Goal: Transaction & Acquisition: Purchase product/service

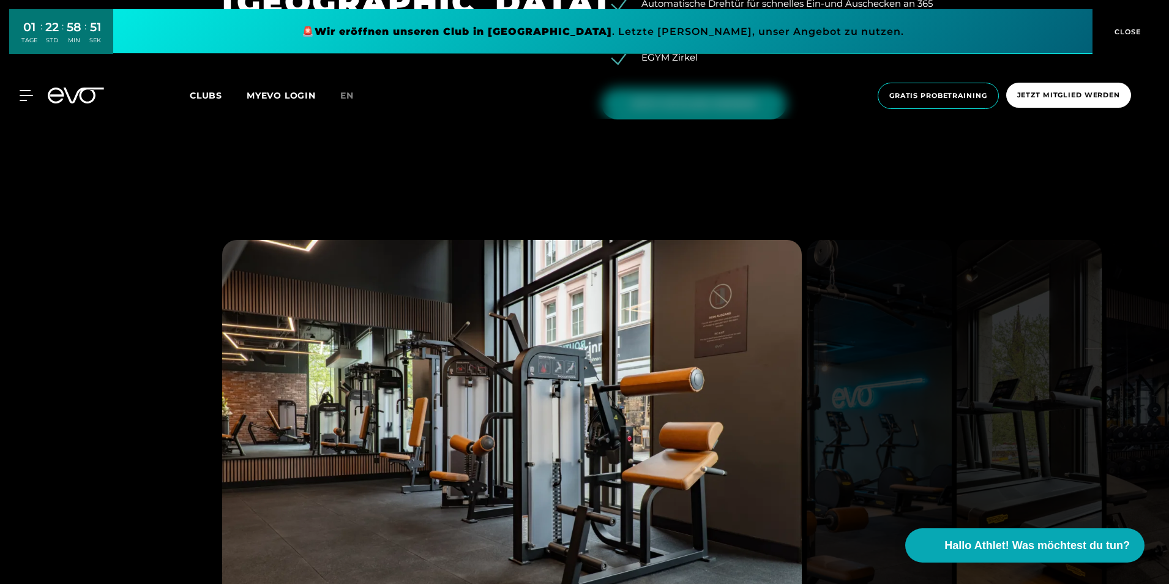
scroll to position [1346, 0]
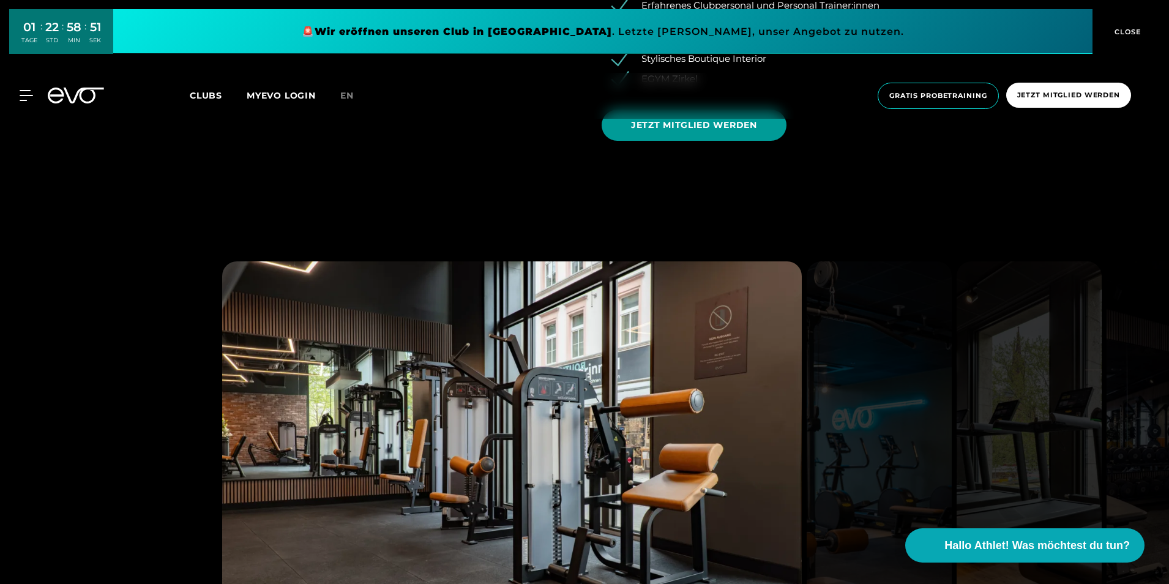
click at [728, 128] on span "JETZT MITGLIED WERDEN" at bounding box center [694, 125] width 126 height 13
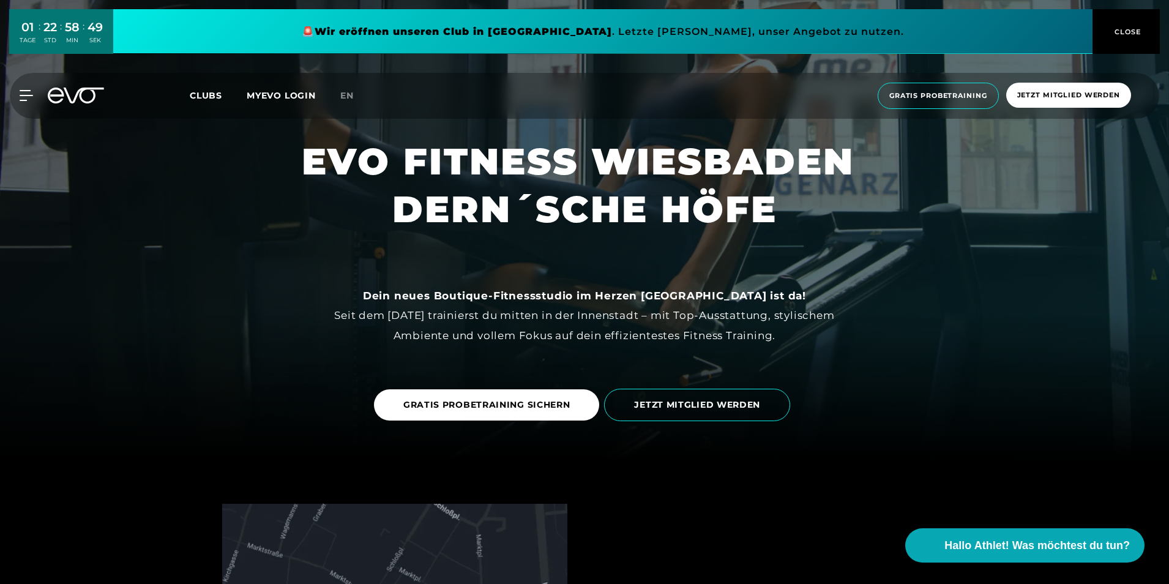
scroll to position [306, 0]
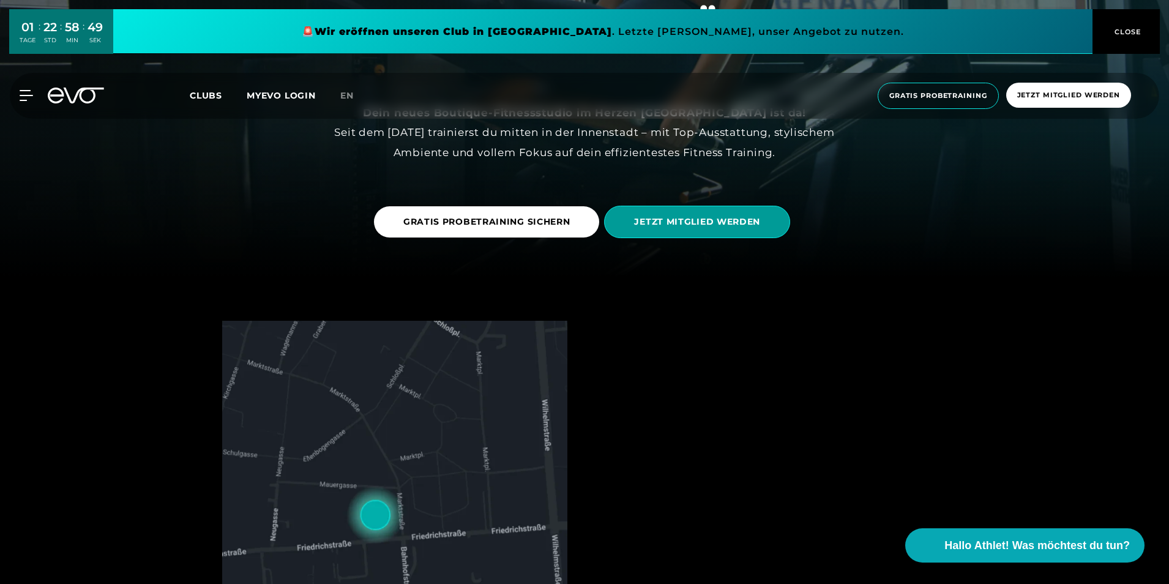
click at [688, 236] on span "JETZT MITGLIED WERDEN" at bounding box center [697, 222] width 186 height 32
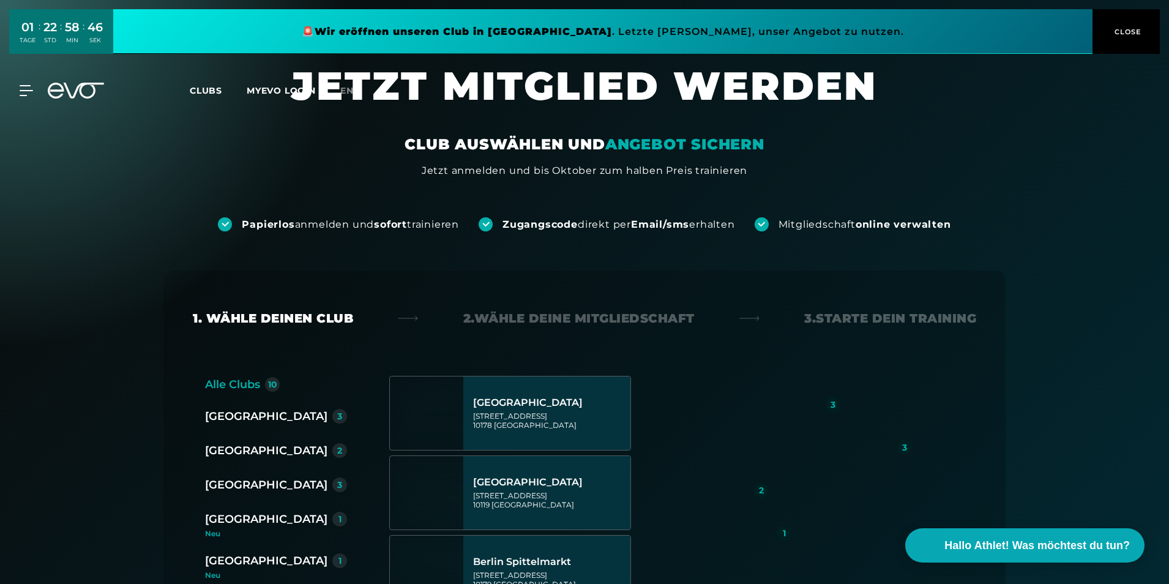
scroll to position [122, 0]
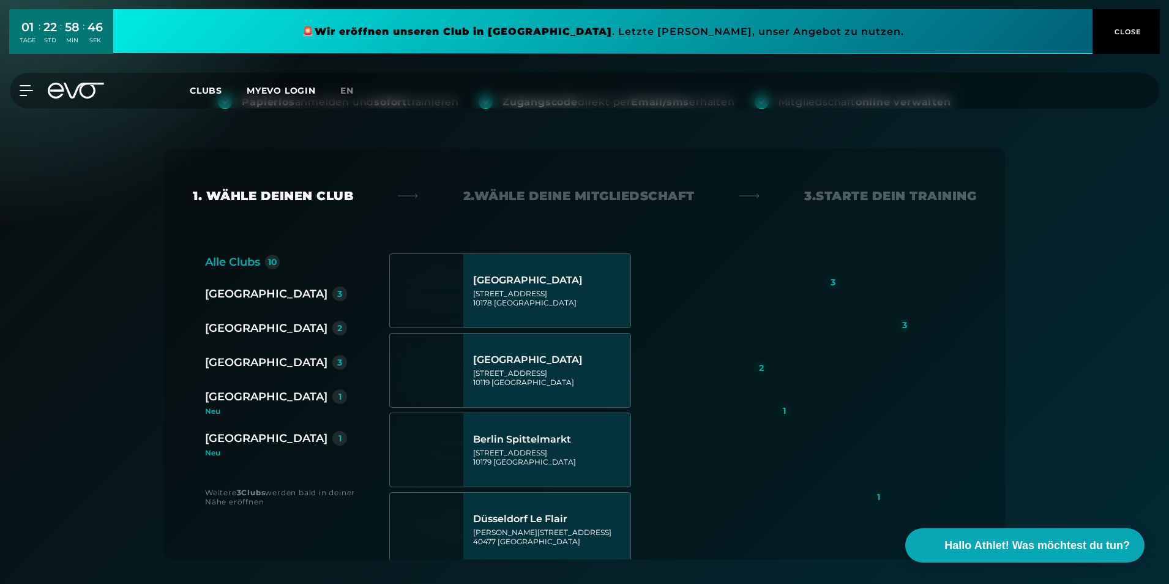
click at [248, 441] on div "[GEOGRAPHIC_DATA]" at bounding box center [266, 438] width 122 height 17
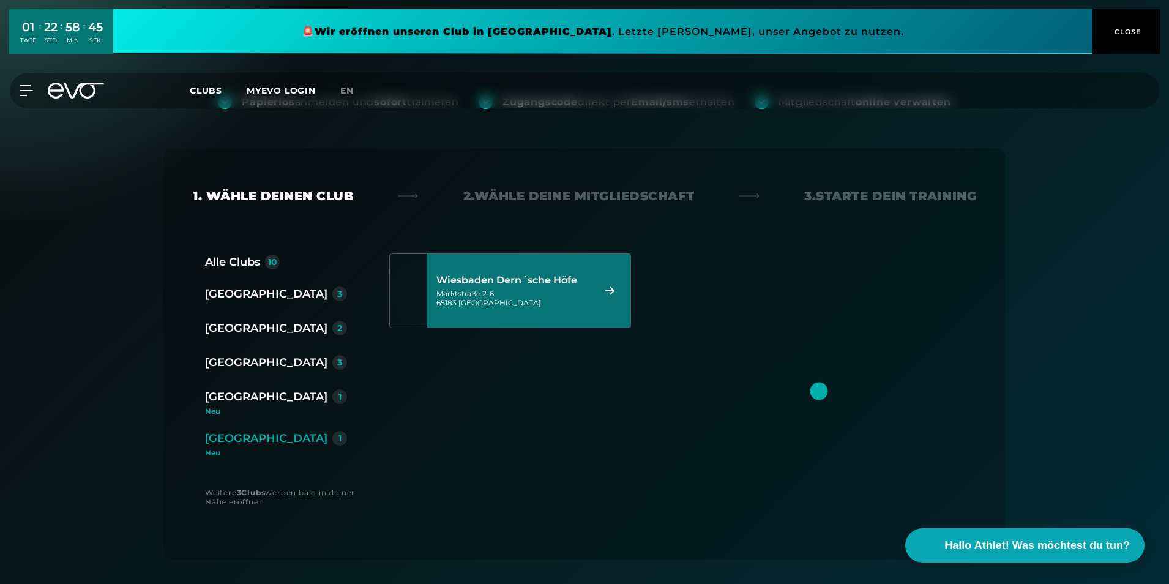
click at [524, 286] on div "[GEOGRAPHIC_DATA] Dern´sche [STREET_ADDRESS]" at bounding box center [513, 291] width 154 height 54
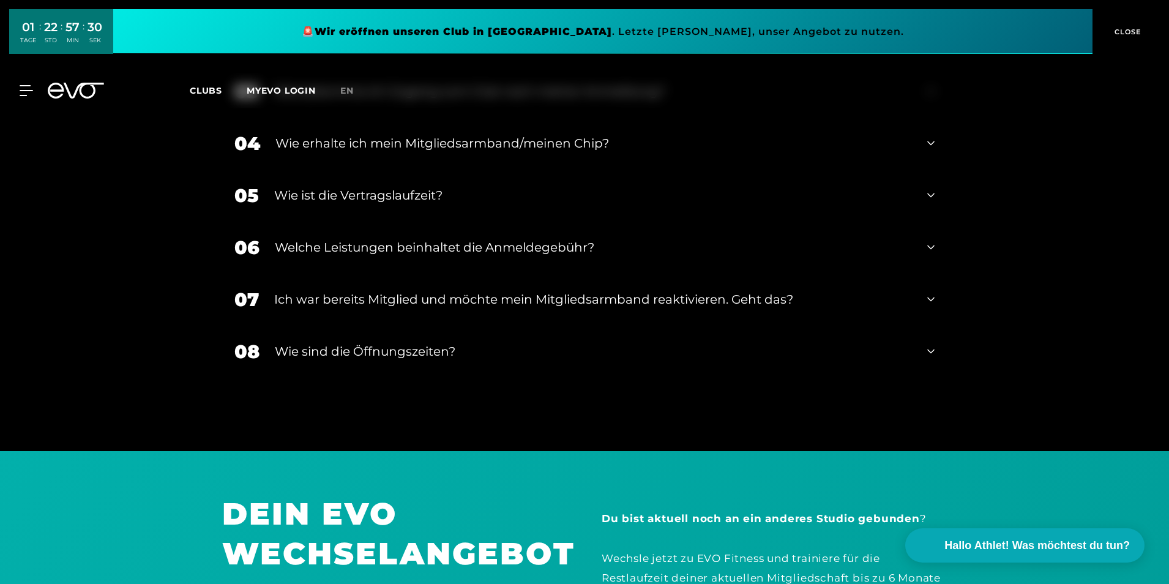
scroll to position [2473, 0]
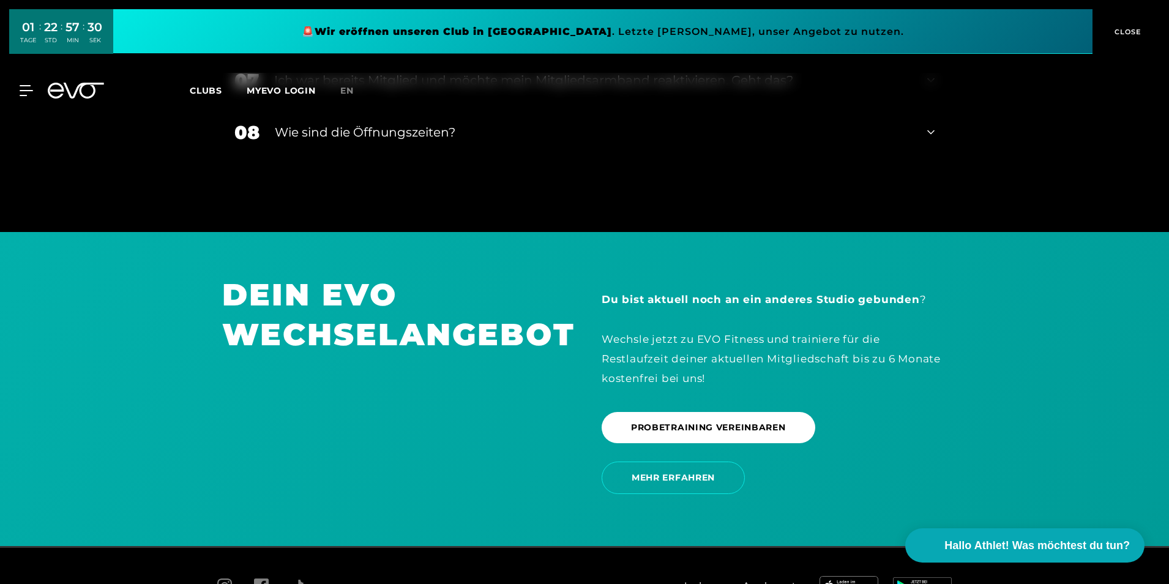
click at [475, 113] on div "MyEVO Login Über EVO Mitgliedschaften Probetraining TAGESPASS EVO Studios [GEOG…" at bounding box center [584, 90] width 1169 height 55
click at [446, 118] on div "MyEVO Login Über EVO Mitgliedschaften Probetraining TAGESPASS EVO Studios [GEOG…" at bounding box center [584, 90] width 1169 height 55
click at [933, 114] on div "MyEVO Login Über EVO Mitgliedschaften Probetraining TAGESPASS EVO Studios [GEOG…" at bounding box center [584, 90] width 1169 height 55
click at [932, 111] on div "MyEVO Login Über EVO Mitgliedschaften Probetraining TAGESPASS EVO Studios [GEOG…" at bounding box center [584, 90] width 1169 height 55
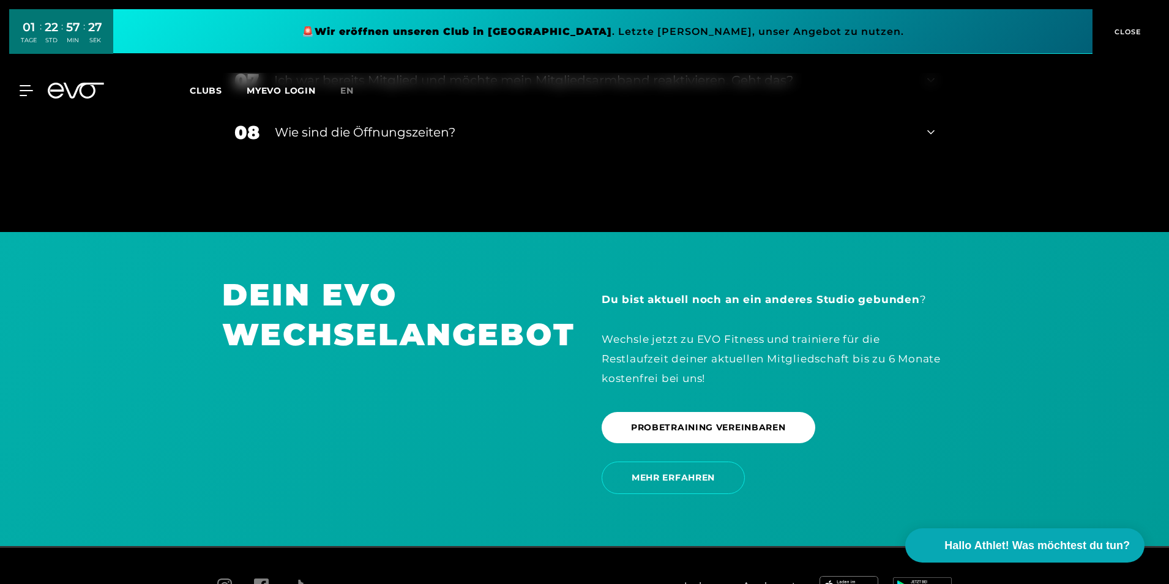
click at [932, 114] on div "MyEVO Login Über EVO Mitgliedschaften Probetraining TAGESPASS EVO Studios [GEOG…" at bounding box center [584, 90] width 1169 height 55
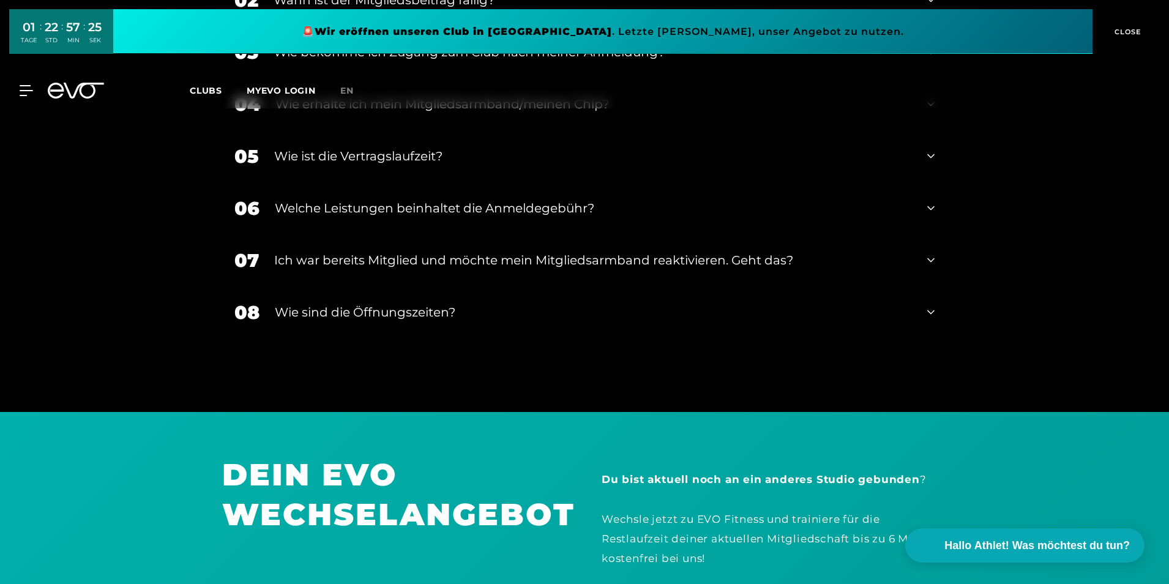
scroll to position [2290, 0]
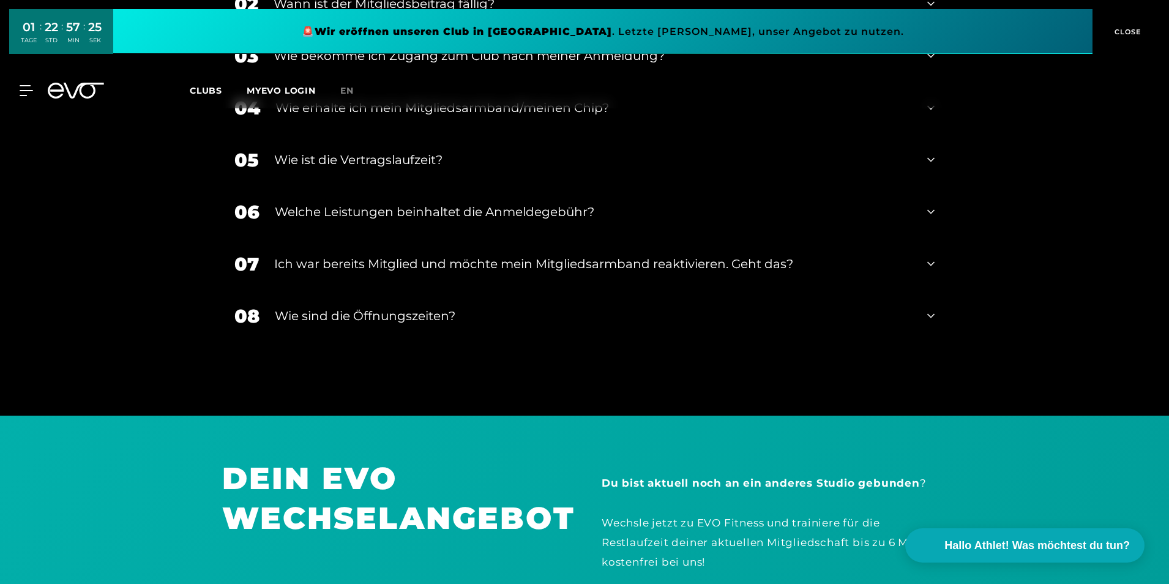
click at [403, 307] on div "Wie sind die Öffnungszeiten?" at bounding box center [593, 316] width 637 height 18
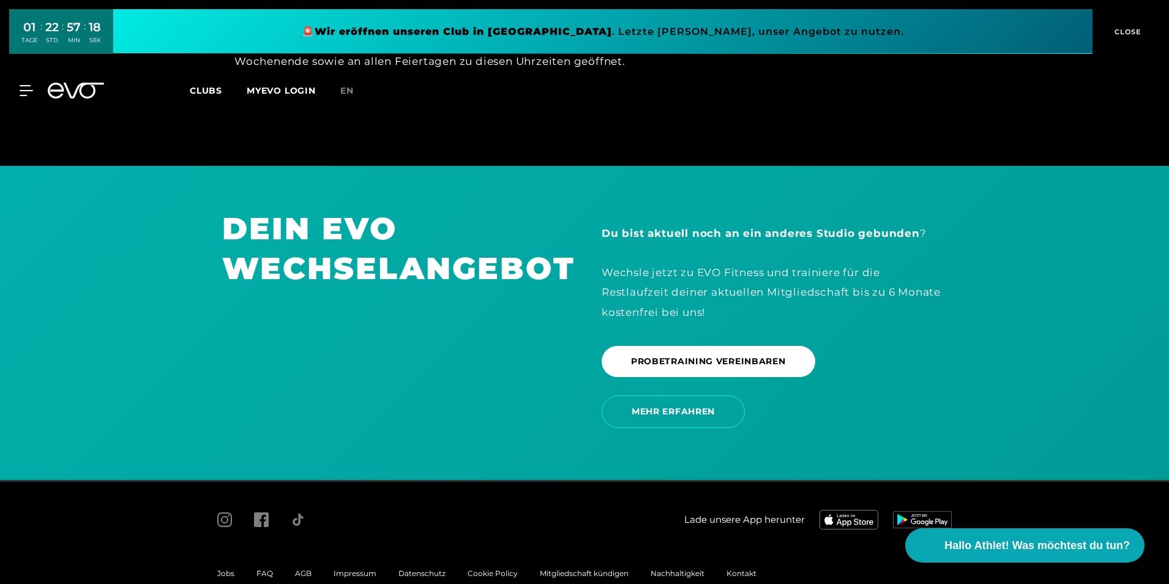
scroll to position [2631, 0]
